Goal: Transaction & Acquisition: Purchase product/service

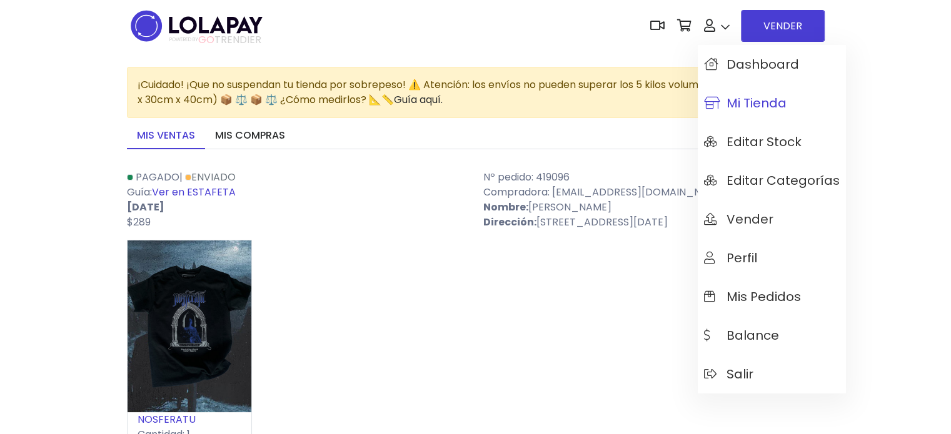
click at [737, 110] on span "Mi tienda" at bounding box center [745, 103] width 82 height 14
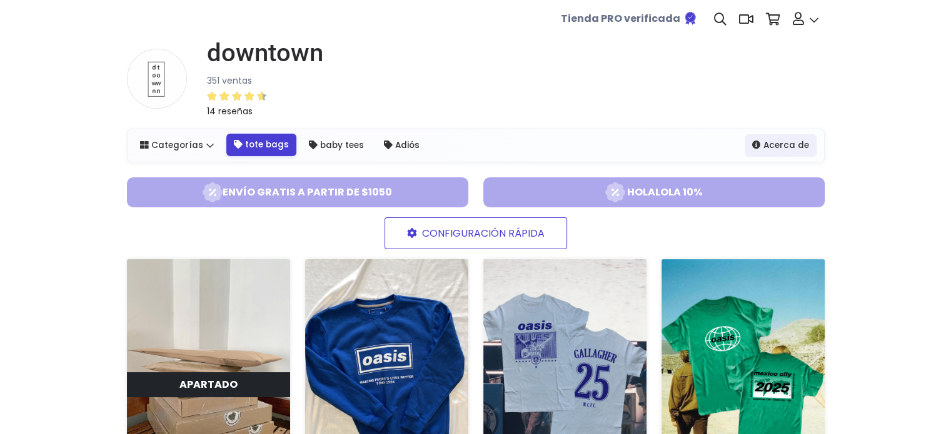
click at [246, 148] on link "tote bags" at bounding box center [261, 145] width 70 height 22
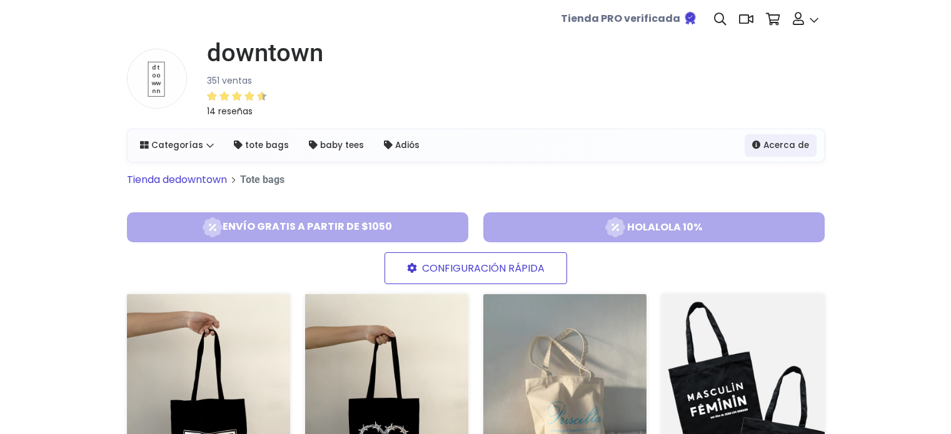
scroll to position [250, 0]
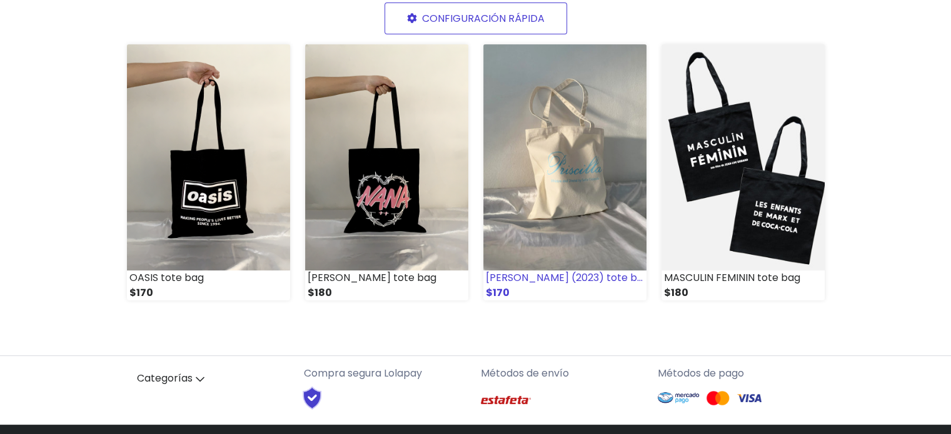
click at [597, 194] on img at bounding box center [564, 157] width 163 height 226
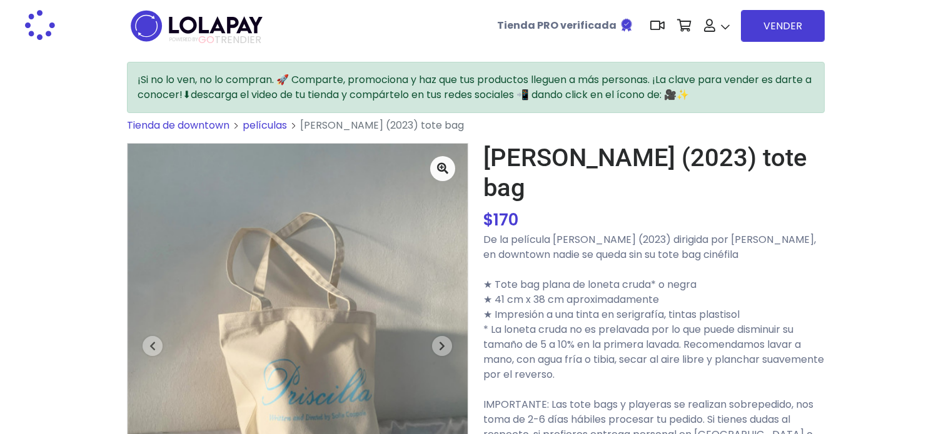
scroll to position [250, 0]
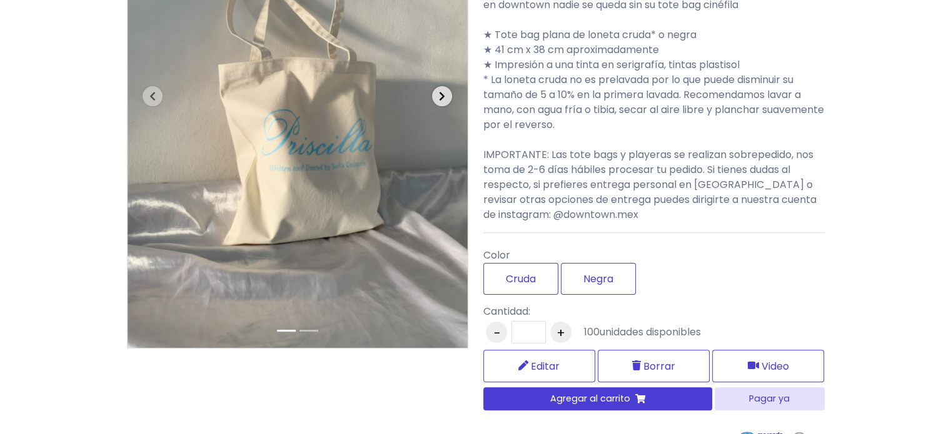
click at [440, 99] on icon "button" at bounding box center [442, 96] width 6 height 10
